Goal: Transaction & Acquisition: Purchase product/service

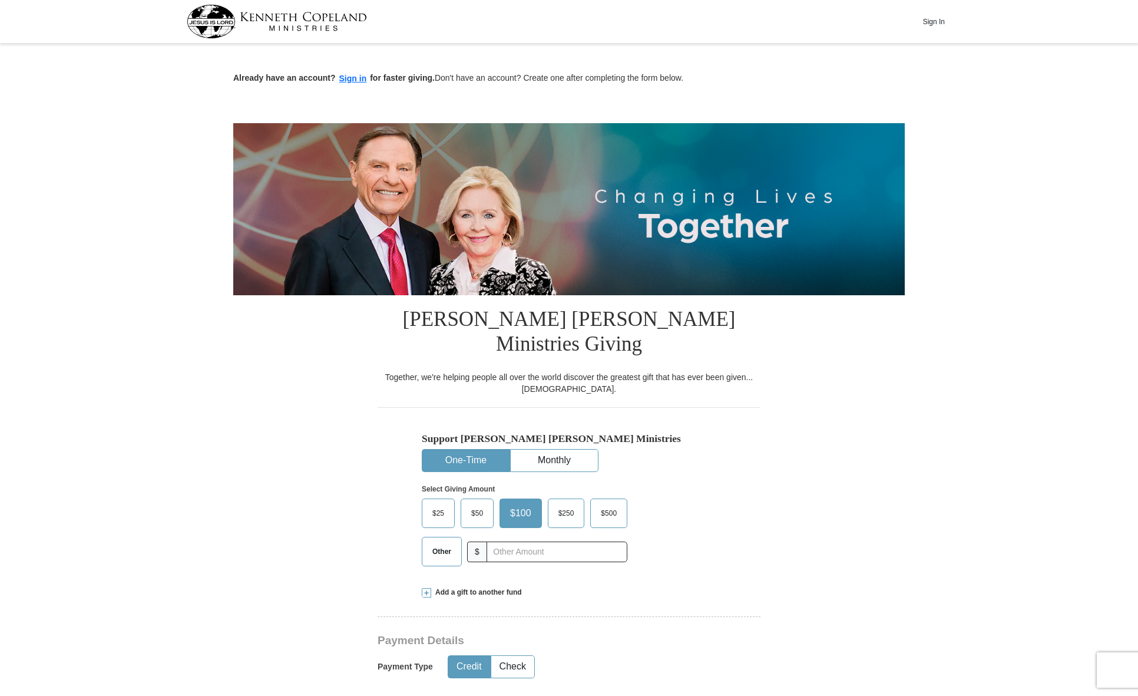
click at [444, 542] on span "Other" at bounding box center [441, 551] width 31 height 18
click at [0, 0] on input "Other" at bounding box center [0, 0] width 0 height 0
click at [466, 587] on span "Add a gift to another fund" at bounding box center [476, 592] width 91 height 10
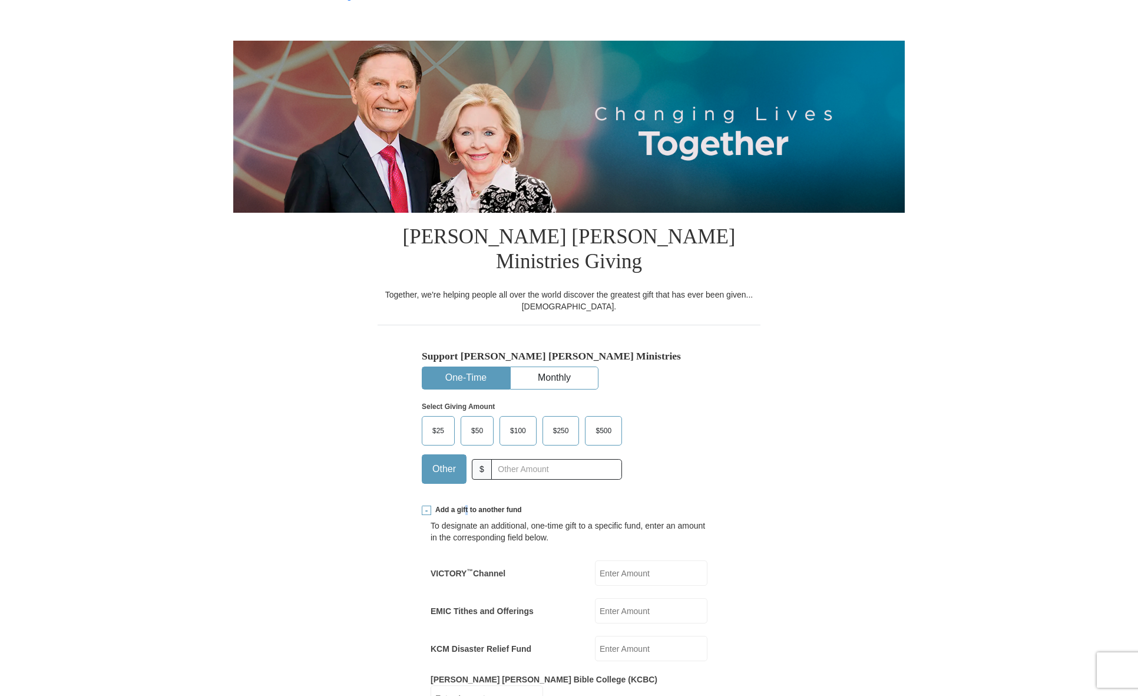
scroll to position [177, 0]
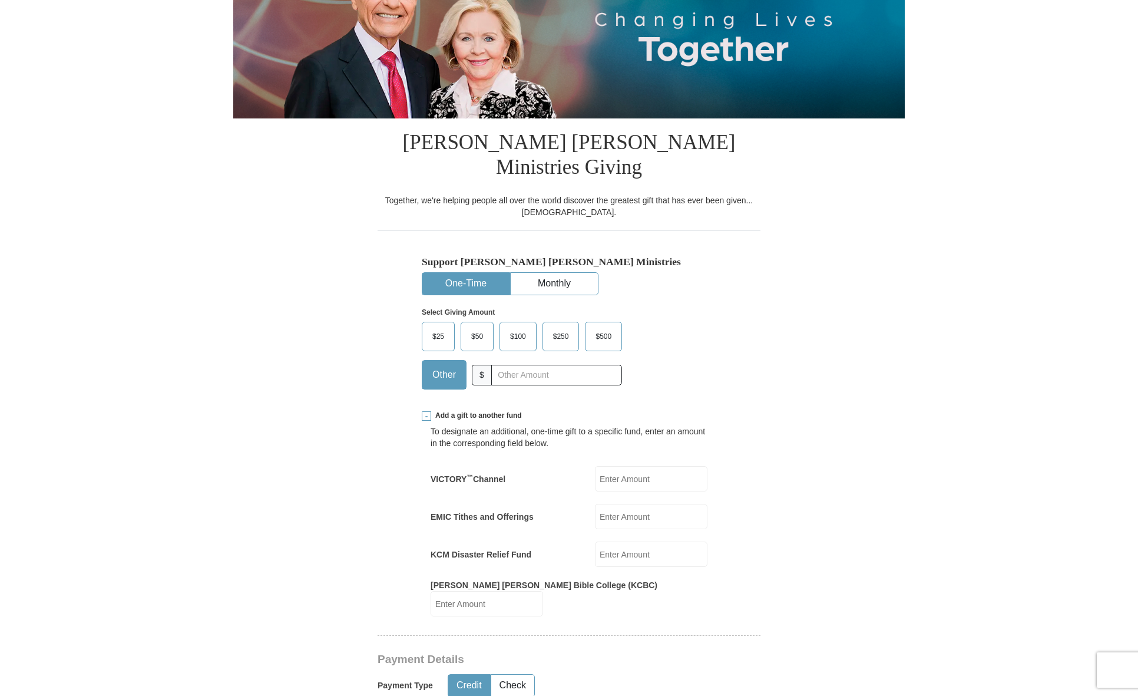
click at [617, 504] on input "EMIC Tithes and Offerings" at bounding box center [651, 516] width 112 height 25
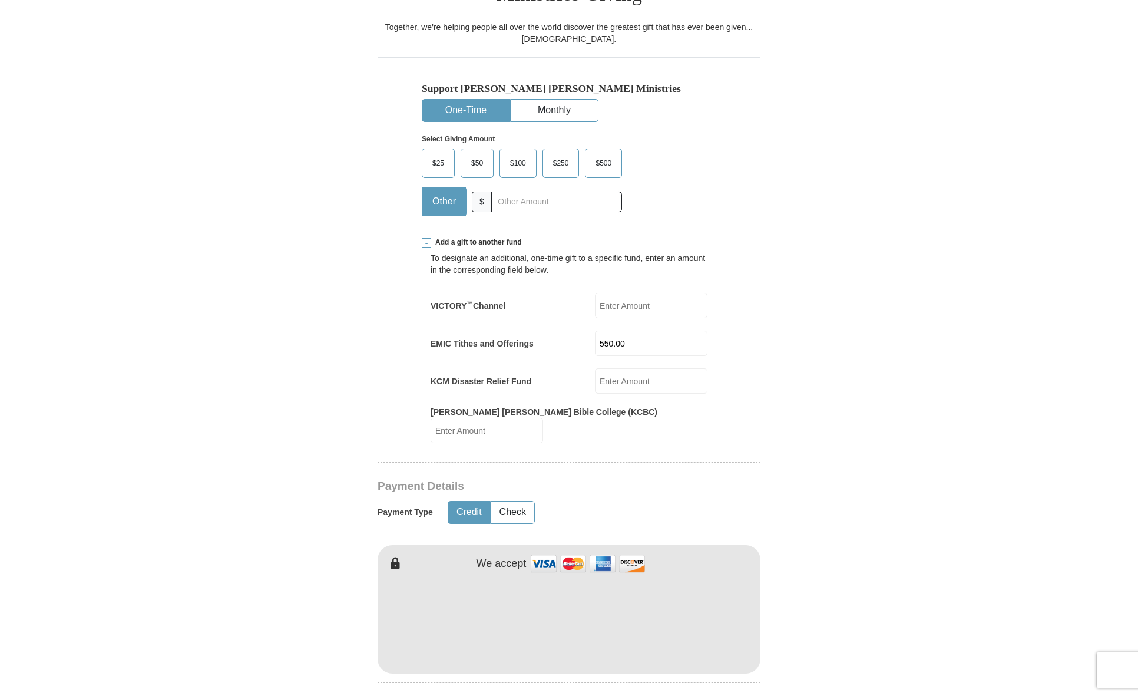
scroll to position [412, 0]
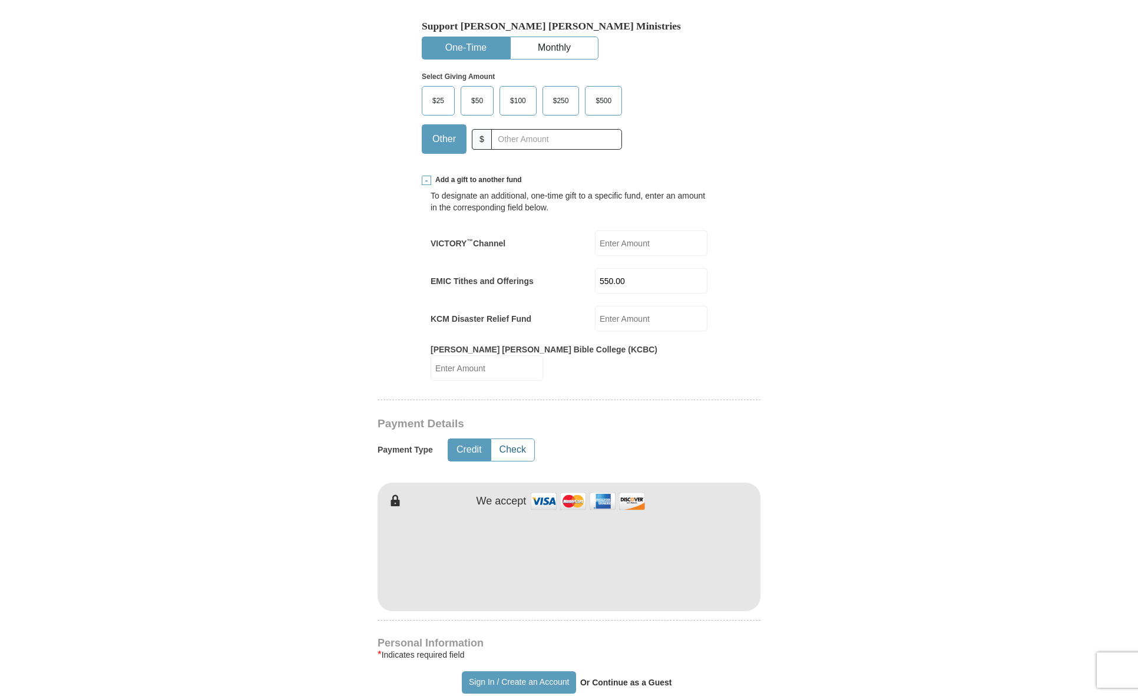
type input "550.00"
click at [516, 439] on button "Check" at bounding box center [512, 450] width 43 height 22
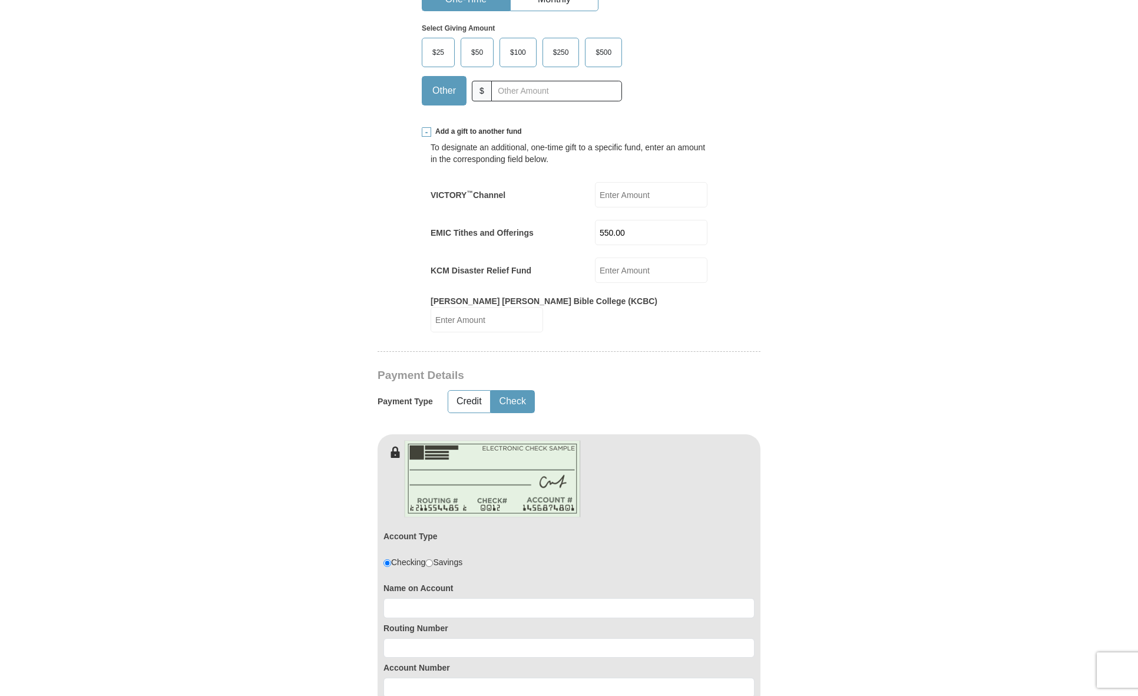
scroll to position [707, 0]
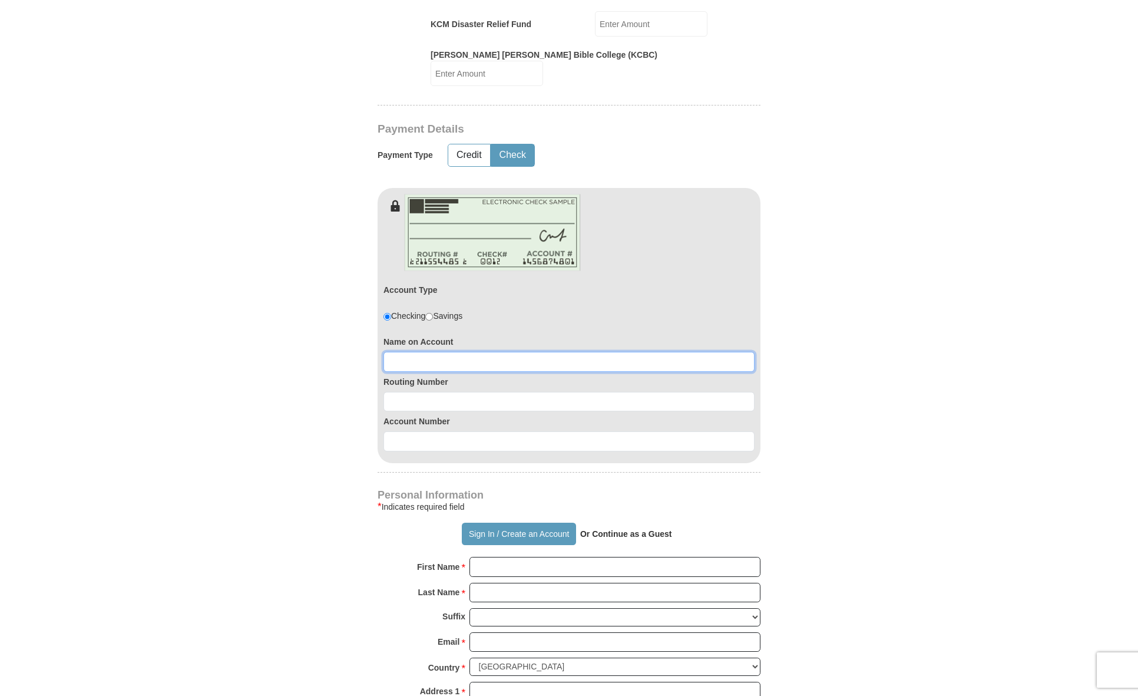
click at [483, 352] on input at bounding box center [568, 362] width 371 height 20
type input "[PERSON_NAME]"
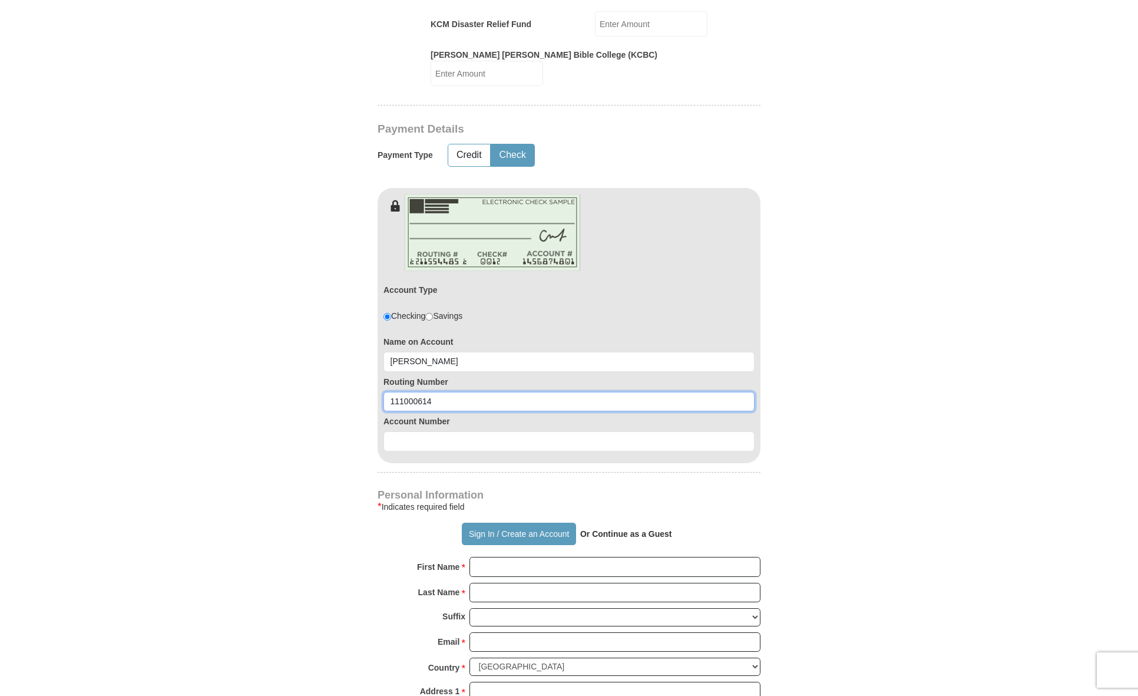
type input "111000614"
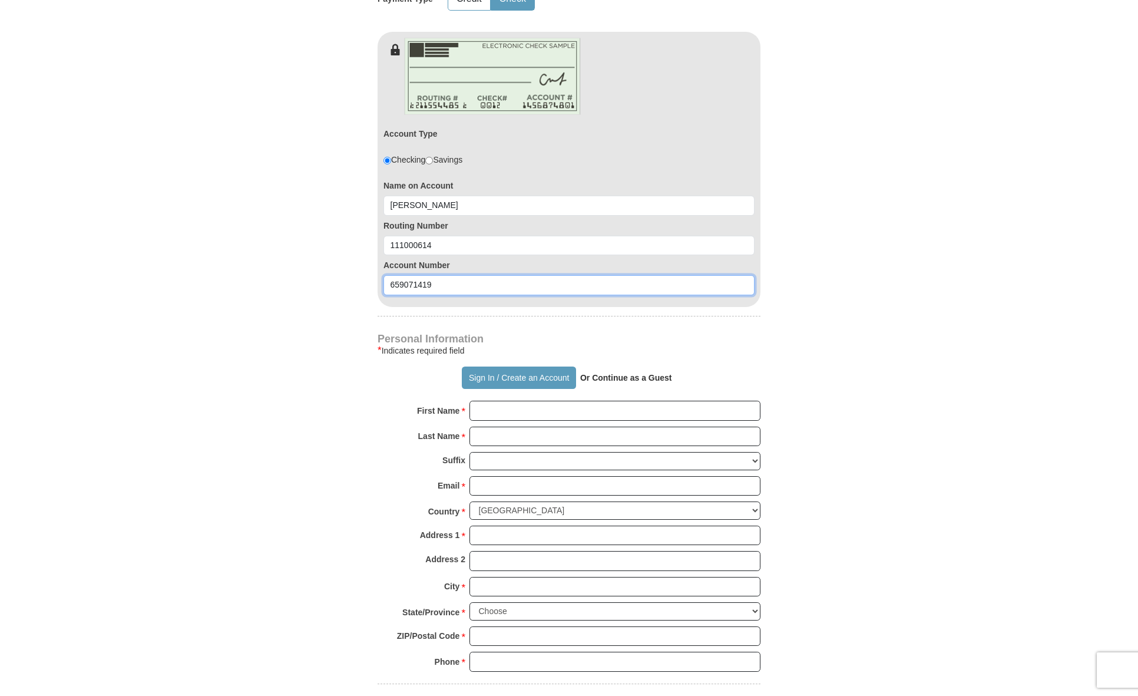
scroll to position [883, 0]
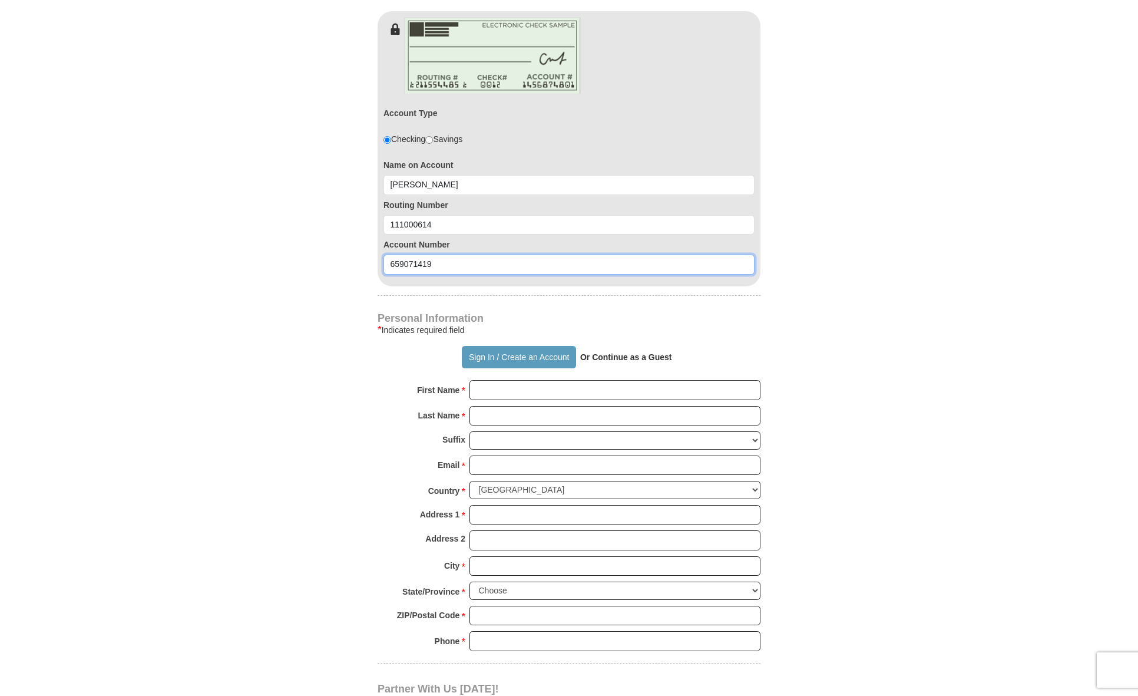
type input "659071419"
click at [524, 380] on input "First Name *" at bounding box center [614, 390] width 291 height 20
type input "[PERSON_NAME]"
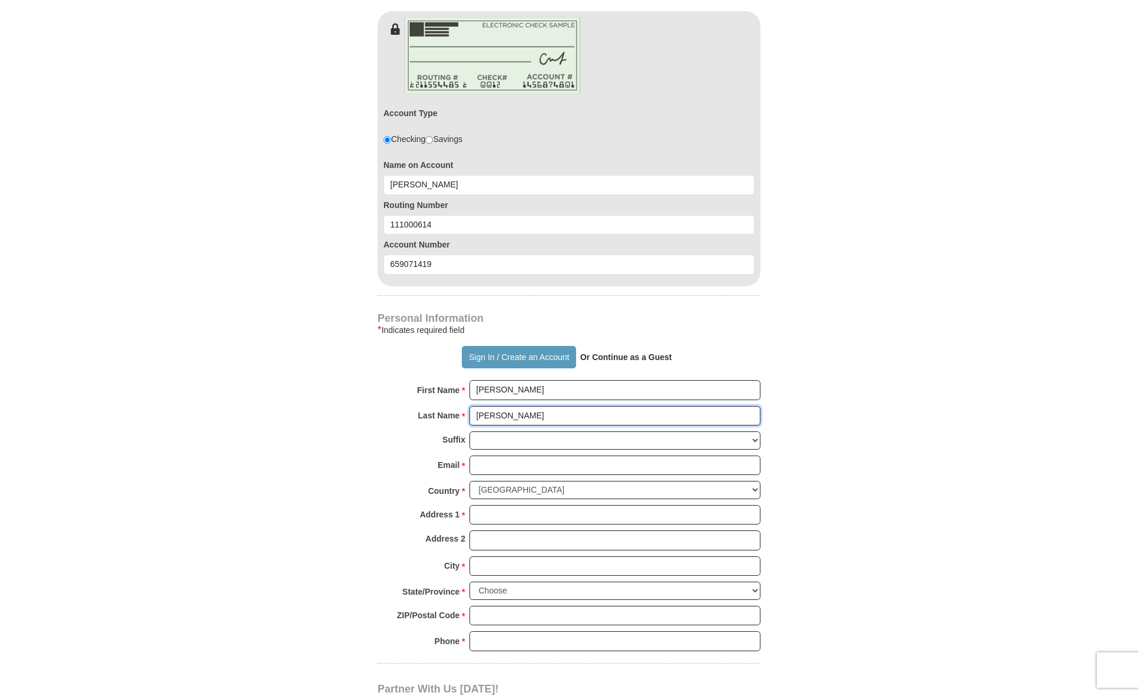
type input "[PERSON_NAME]"
type input "[EMAIL_ADDRESS][DOMAIN_NAME]"
type input "[STREET_ADDRESS]"
type input "[GEOGRAPHIC_DATA]"
select select "[GEOGRAPHIC_DATA]"
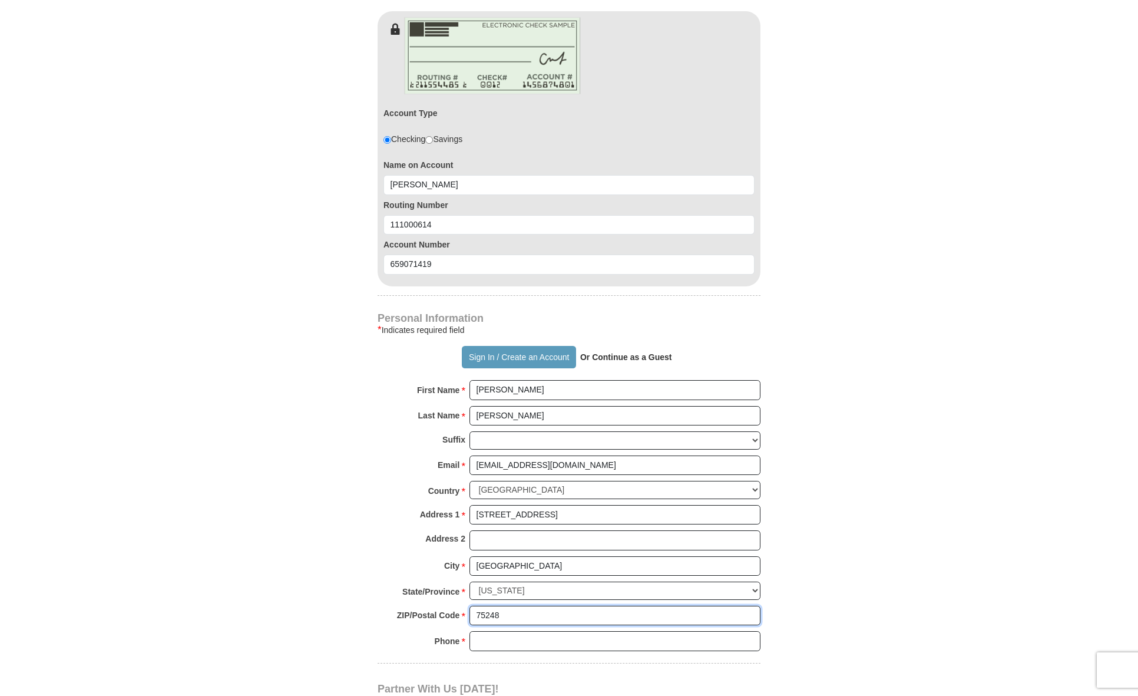
type input "75248"
drag, startPoint x: 478, startPoint y: 589, endPoint x: 475, endPoint y: 597, distance: 8.4
click at [478, 631] on input "Phone * *" at bounding box center [614, 641] width 291 height 20
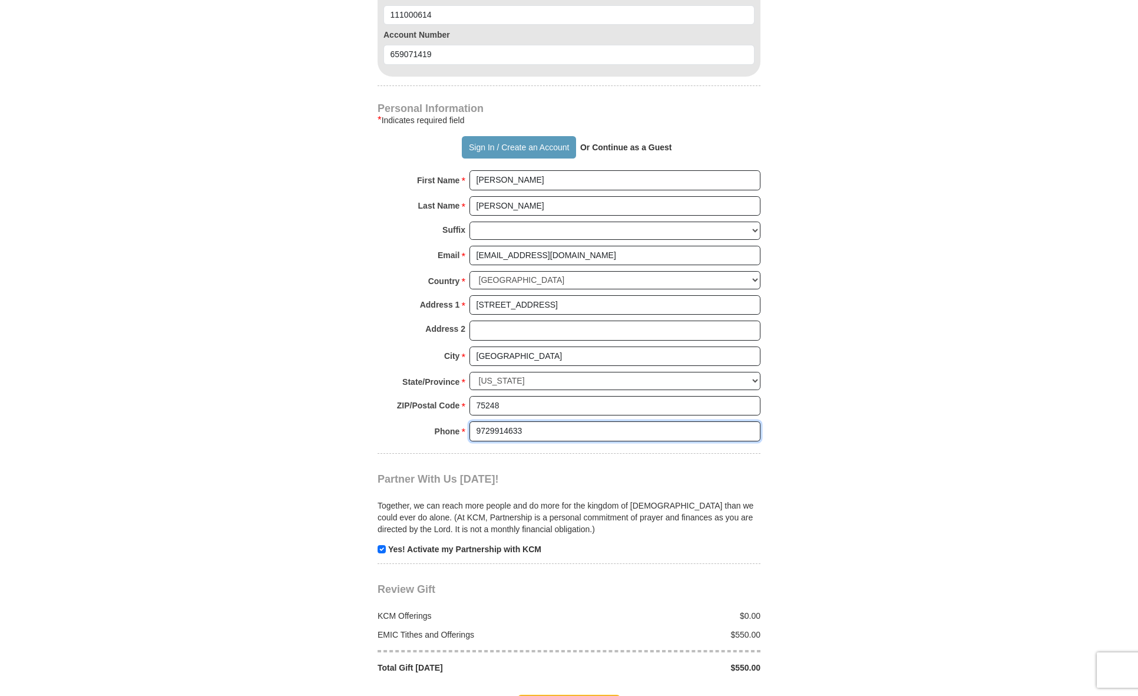
scroll to position [1119, 0]
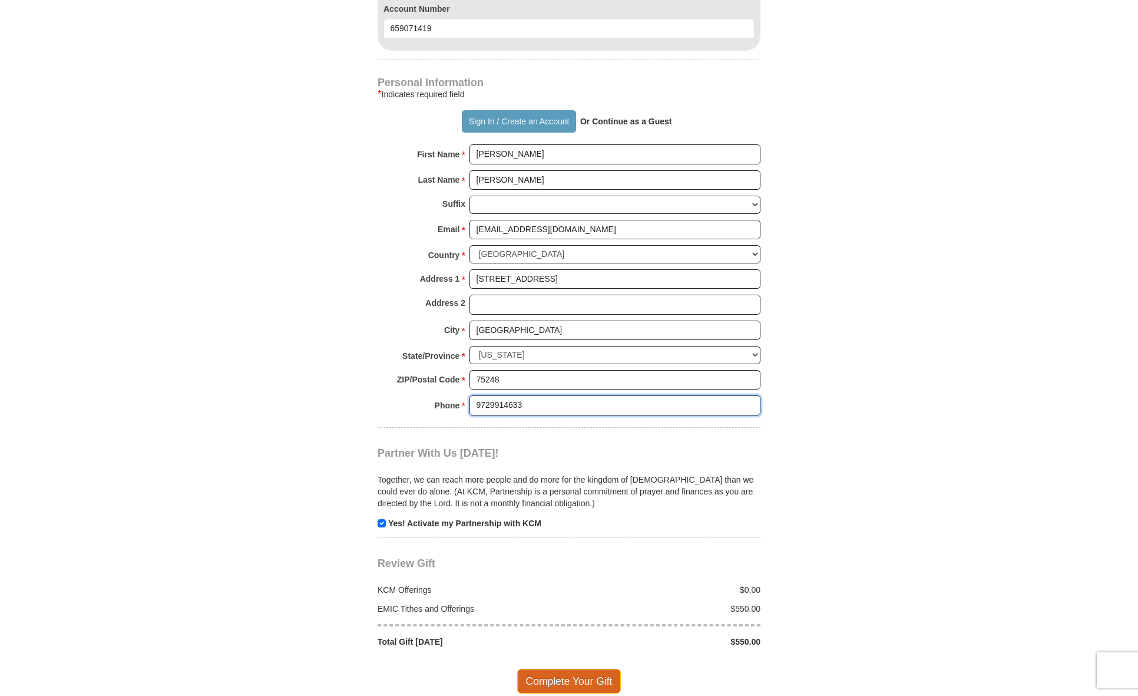
type input "9729914633"
click at [544, 668] on span "Complete Your Gift" at bounding box center [569, 680] width 104 height 25
